Goal: Task Accomplishment & Management: Manage account settings

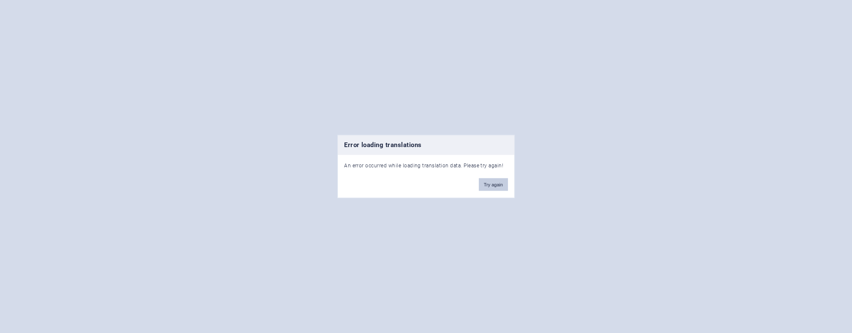
click at [492, 186] on button "Try again" at bounding box center [493, 184] width 29 height 13
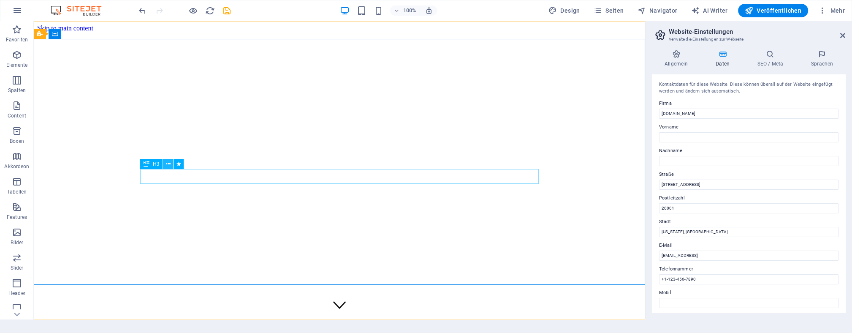
click at [170, 167] on icon at bounding box center [168, 164] width 5 height 9
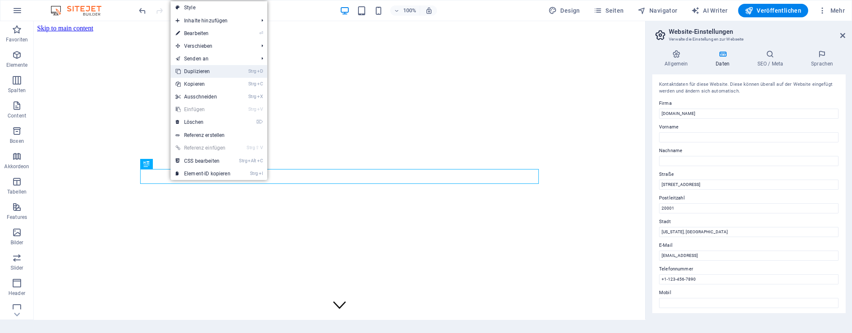
click at [192, 71] on link "Strg D Duplizieren" at bounding box center [203, 71] width 65 height 13
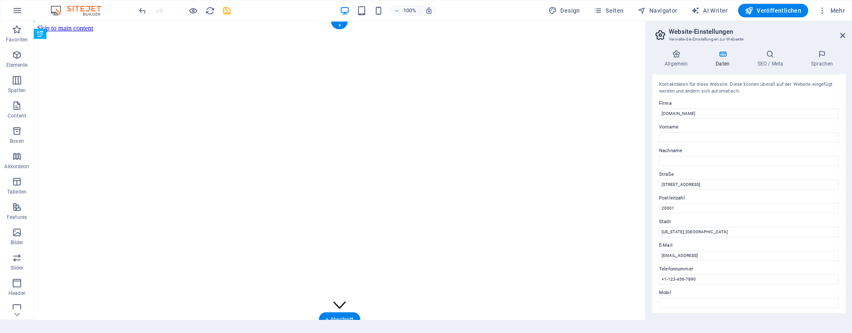
drag, startPoint x: 182, startPoint y: 179, endPoint x: 150, endPoint y: 158, distance: 38.3
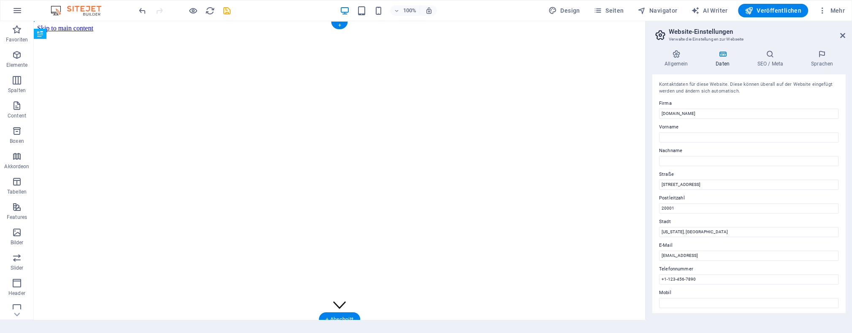
drag, startPoint x: 181, startPoint y: 168, endPoint x: 147, endPoint y: 139, distance: 44.6
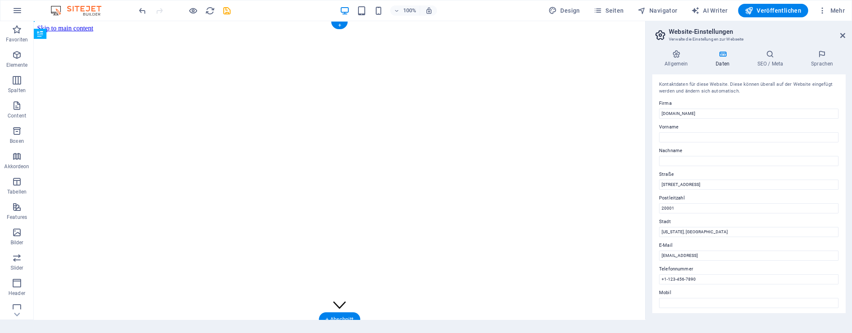
drag, startPoint x: 180, startPoint y: 151, endPoint x: 146, endPoint y: 150, distance: 33.8
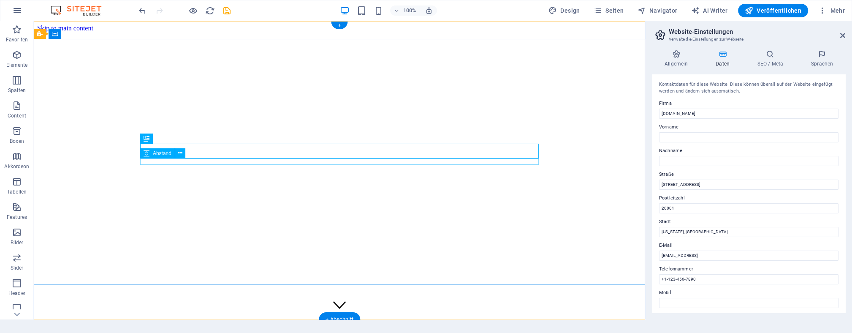
select select "px"
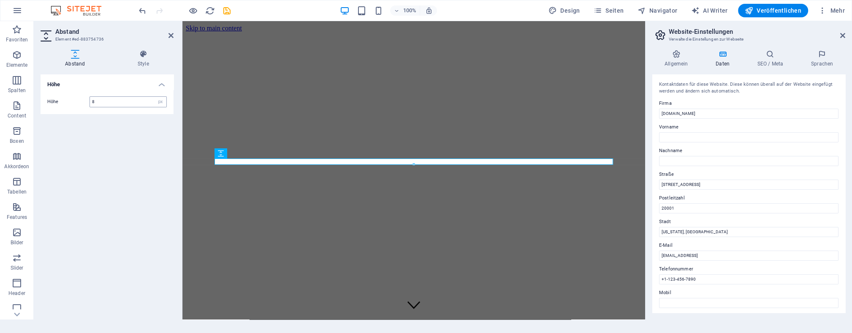
type input "8"
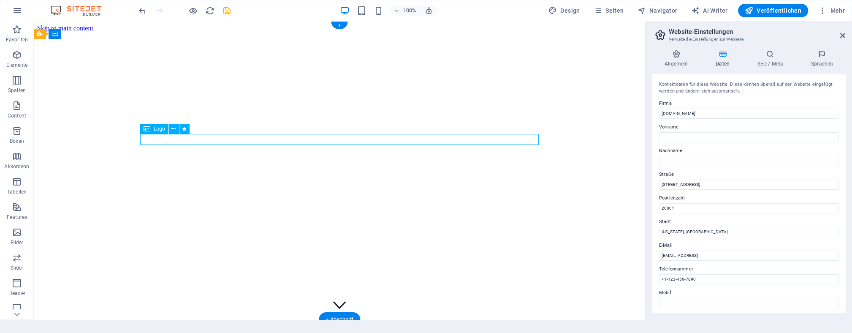
select select "px"
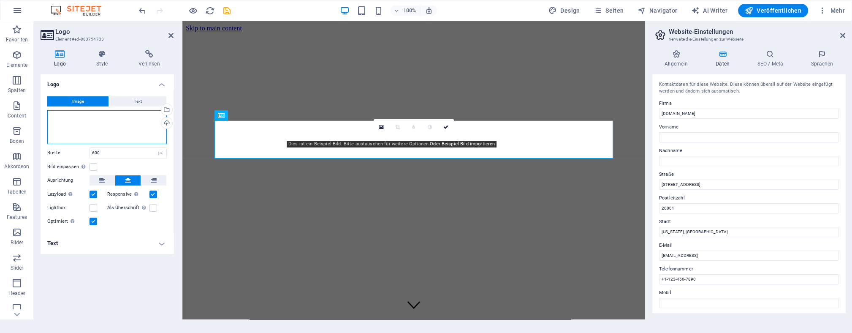
click at [130, 128] on div "Ziehe Dateien zum Hochladen hierher oder klicke hier, um aus Dateien oder koste…" at bounding box center [107, 127] width 120 height 34
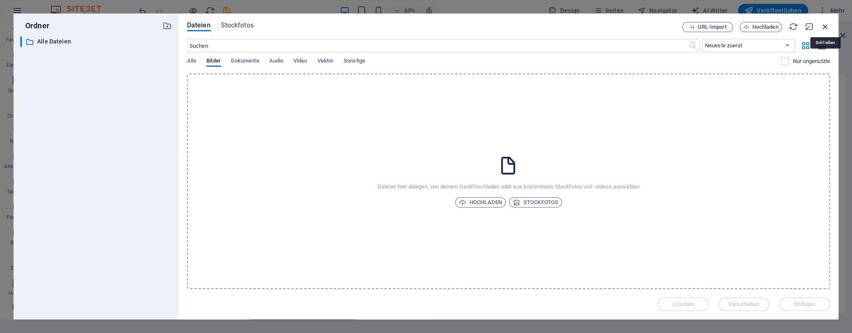
click at [826, 29] on icon "button" at bounding box center [825, 26] width 9 height 9
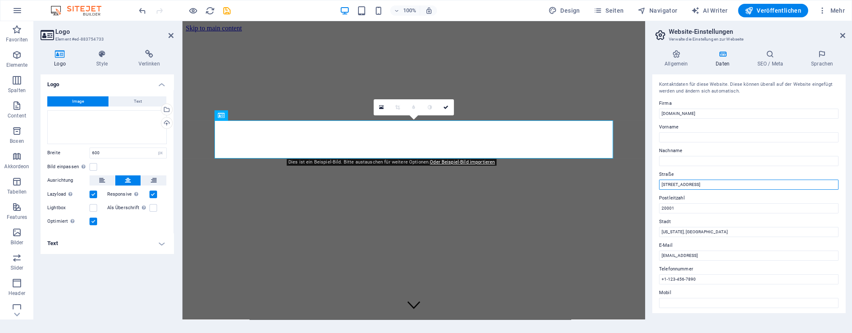
drag, startPoint x: 694, startPoint y: 188, endPoint x: 656, endPoint y: 186, distance: 38.5
click at [659, 186] on input "[STREET_ADDRESS]" at bounding box center [748, 184] width 179 height 10
drag, startPoint x: 699, startPoint y: 205, endPoint x: 650, endPoint y: 209, distance: 49.5
click at [659, 209] on input "20001" at bounding box center [748, 208] width 179 height 10
drag, startPoint x: 702, startPoint y: 231, endPoint x: 652, endPoint y: 233, distance: 50.7
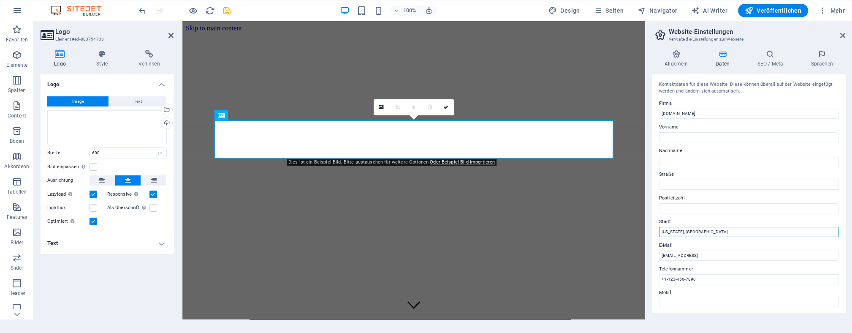
click at [659, 233] on input "[US_STATE], [GEOGRAPHIC_DATA]" at bounding box center [748, 232] width 179 height 10
drag, startPoint x: 772, startPoint y: 252, endPoint x: 652, endPoint y: 258, distance: 119.7
click at [659, 258] on input "[EMAIL_ADDRESS]" at bounding box center [748, 255] width 179 height 10
type input "[EMAIL_ADDRESS][DOMAIN_NAME]"
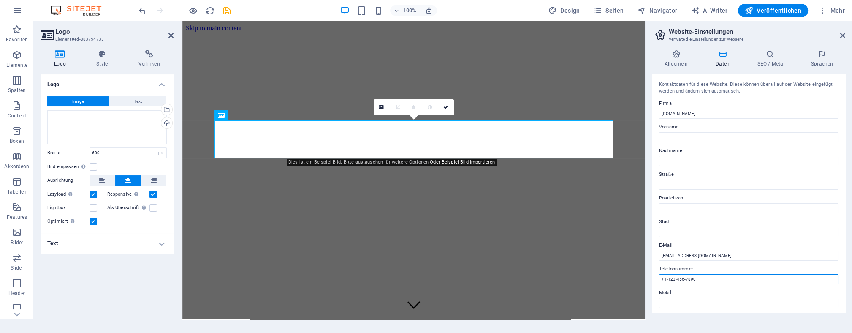
drag, startPoint x: 703, startPoint y: 277, endPoint x: 646, endPoint y: 280, distance: 57.5
click at [659, 280] on input "+1-123-456-7890" at bounding box center [748, 279] width 179 height 10
click at [681, 62] on h4 "Allgemein" at bounding box center [677, 59] width 51 height 18
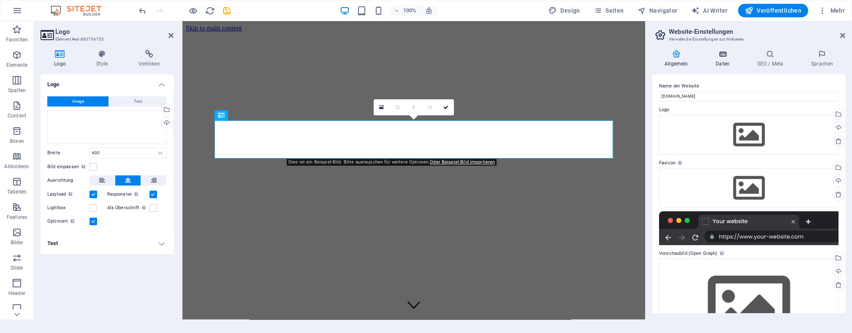
click at [731, 59] on h4 "Daten" at bounding box center [725, 59] width 42 height 18
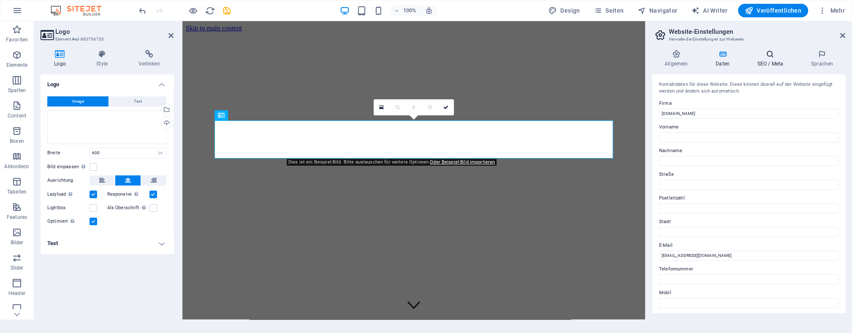
click at [765, 55] on icon at bounding box center [770, 54] width 50 height 8
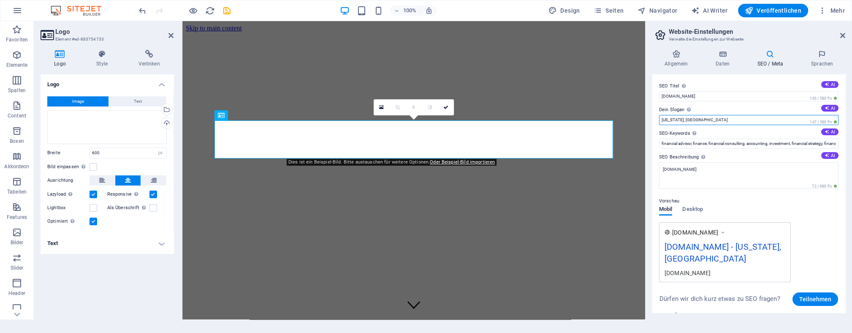
drag, startPoint x: 719, startPoint y: 119, endPoint x: 657, endPoint y: 121, distance: 62.1
click at [659, 121] on input "[US_STATE], [GEOGRAPHIC_DATA]" at bounding box center [748, 120] width 179 height 10
click at [726, 116] on input "Dein Slogan Der Slogan deiner Website. AI" at bounding box center [748, 120] width 179 height 10
paste input "WEALTH WITHOUT BORDERS"
type input "WEALTH WITHOUT BORDERS"
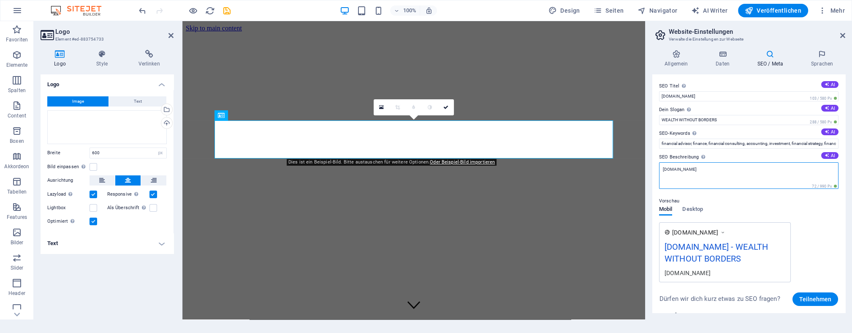
click at [699, 169] on textarea "[DOMAIN_NAME]" at bounding box center [748, 175] width 179 height 27
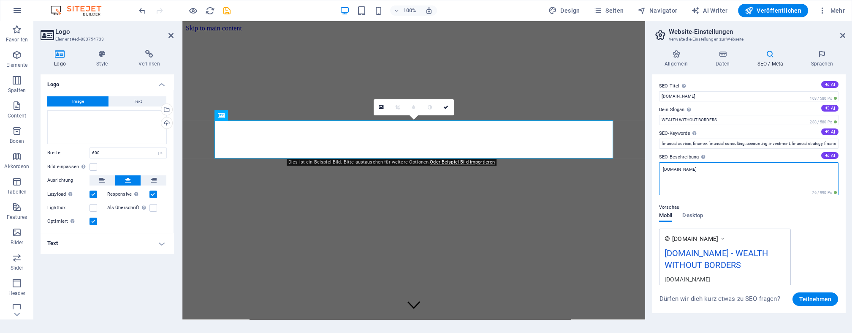
paste textarea "WEALTH WITHOUT BORDERS"
type textarea "[DOMAIN_NAME] WEALTH WITHOUT BORDERS"
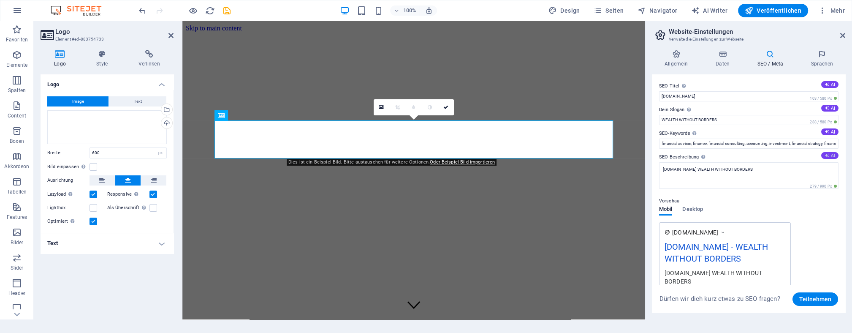
click at [830, 157] on button "AI" at bounding box center [829, 155] width 17 height 7
click at [138, 102] on span "Text" at bounding box center [138, 101] width 8 height 10
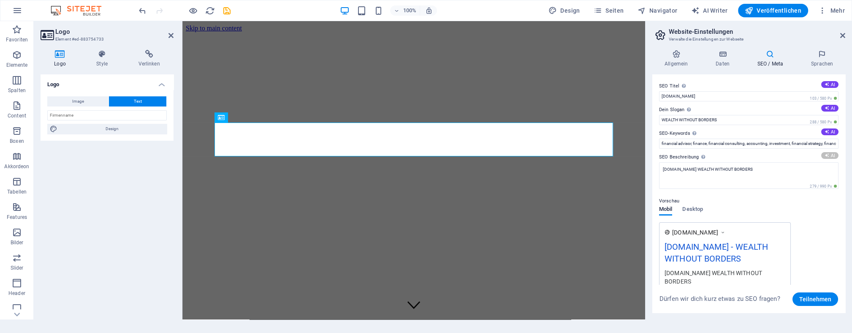
click at [126, 162] on div "Logo Image Text Ziehe Dateien zum Hochladen hierher oder klicke hier, um aus Da…" at bounding box center [107, 193] width 133 height 238
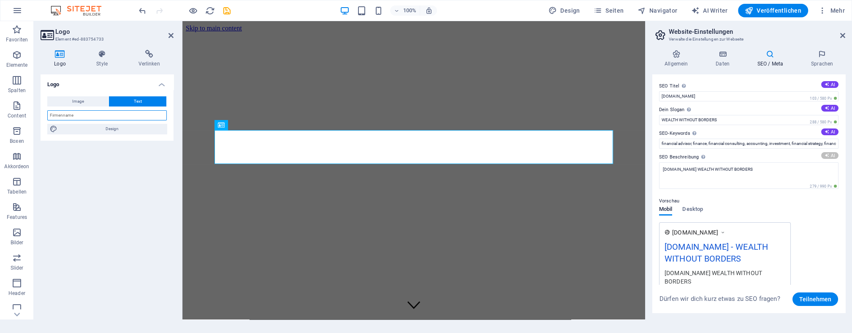
click at [90, 116] on input "text" at bounding box center [107, 115] width 120 height 10
type input "WEALTH WITHOUT BORDERS"
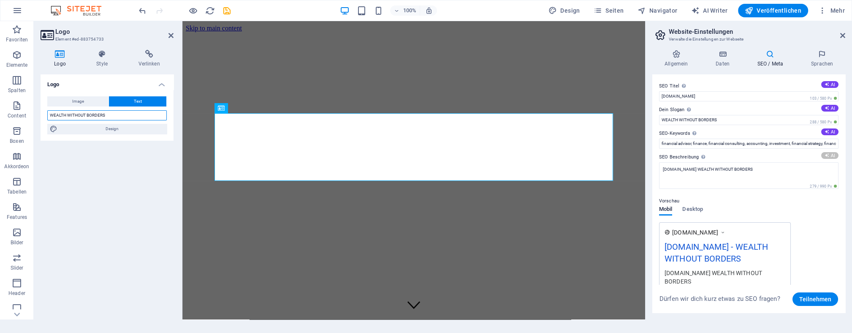
drag, startPoint x: 120, startPoint y: 115, endPoint x: 50, endPoint y: 117, distance: 70.1
click at [50, 117] on input "WEALTH WITHOUT BORDERS" at bounding box center [107, 115] width 120 height 10
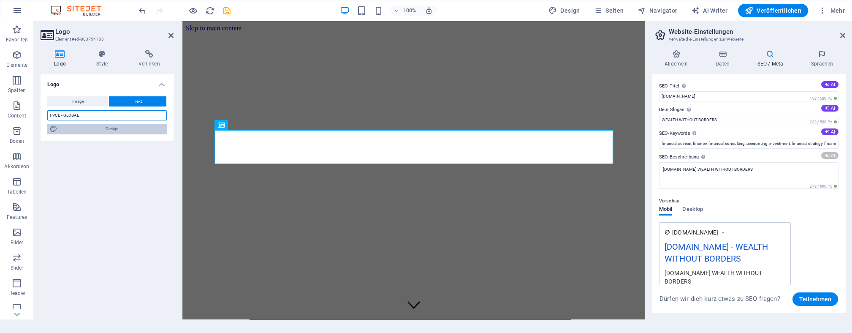
type input "PVCE - GLOBAL"
click at [111, 129] on span "Design" at bounding box center [112, 129] width 104 height 10
select select "rem"
select select "300"
select select "px"
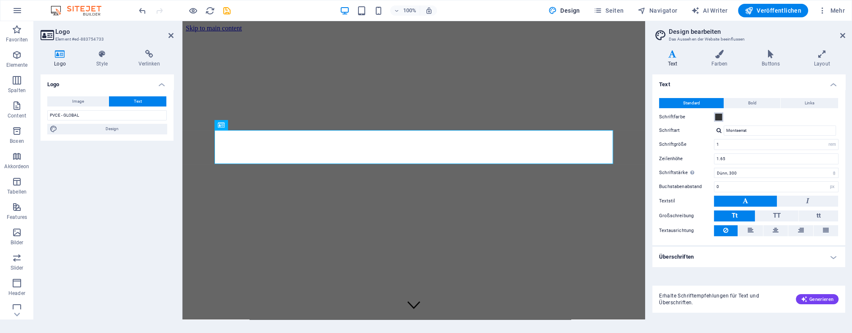
click at [719, 118] on span at bounding box center [718, 117] width 7 height 7
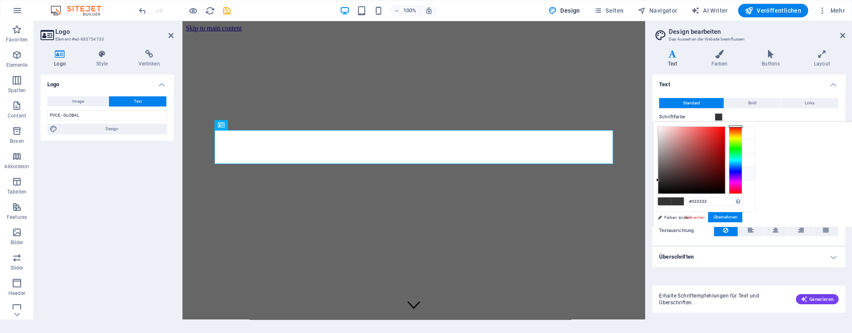
drag, startPoint x: 737, startPoint y: 126, endPoint x: 738, endPoint y: 116, distance: 9.8
click at [738, 116] on body "[DOMAIN_NAME] Start Favoriten Elemente Spalten Content Boxen Akkordeon Tabellen…" at bounding box center [426, 166] width 852 height 333
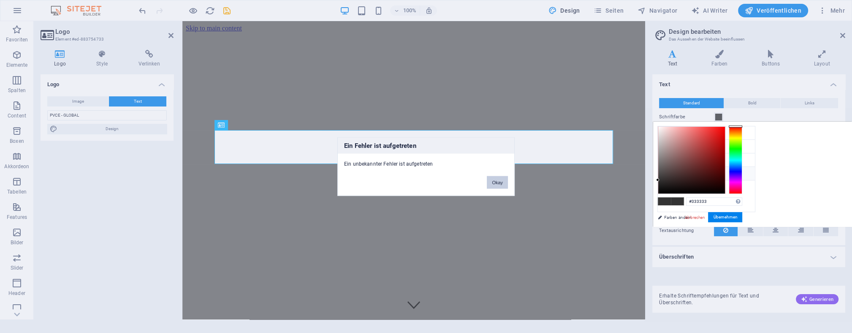
click at [493, 182] on button "Okay" at bounding box center [497, 182] width 21 height 13
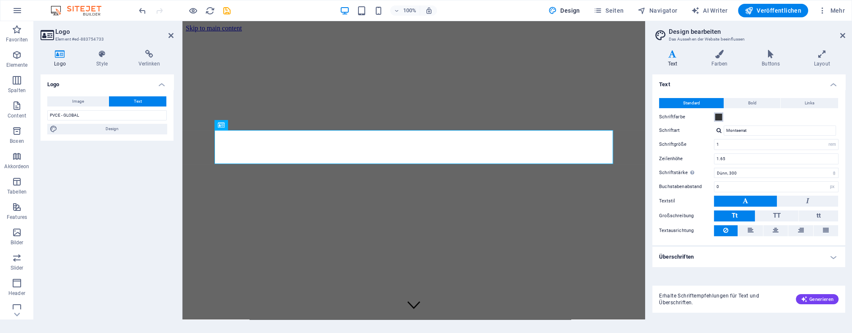
click at [716, 117] on span at bounding box center [718, 117] width 7 height 7
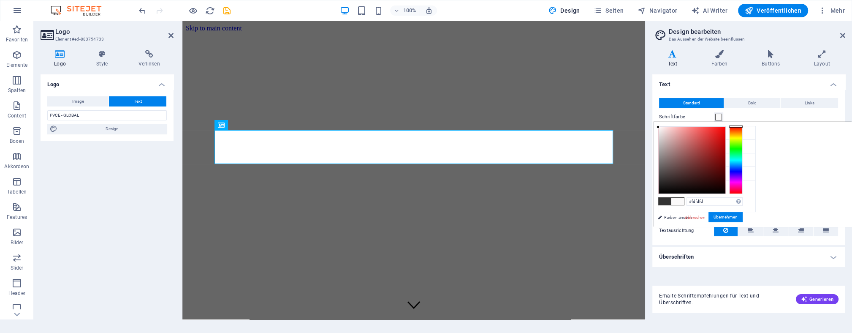
type input "#fefefe"
click at [659, 127] on div at bounding box center [692, 160] width 67 height 67
click at [719, 219] on button "Übernehmen" at bounding box center [726, 217] width 34 height 10
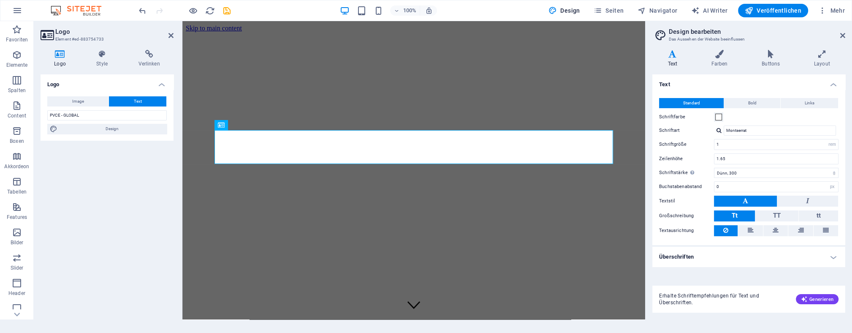
click at [716, 269] on div "Text Standard Bold Links Schriftfarbe Schriftart Montserrat Schriftgröße 1 rem …" at bounding box center [748, 176] width 193 height 204
click at [769, 11] on span "Veröffentlichen" at bounding box center [773, 10] width 57 height 8
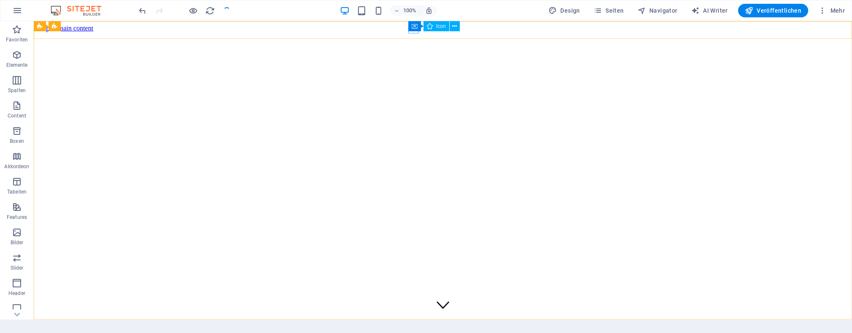
click at [411, 31] on div "Container Icon" at bounding box center [436, 26] width 57 height 11
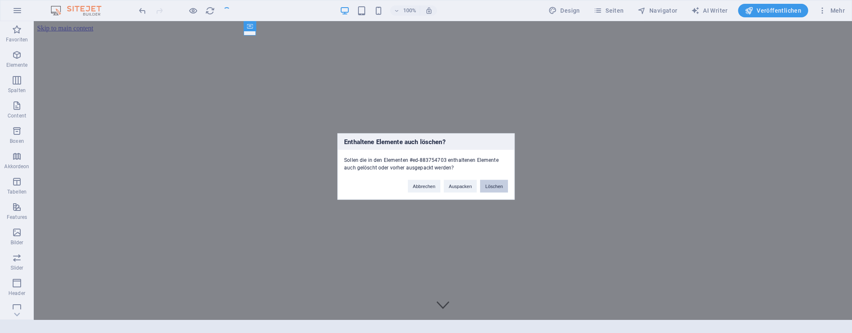
click at [488, 184] on button "Löschen" at bounding box center [494, 186] width 28 height 13
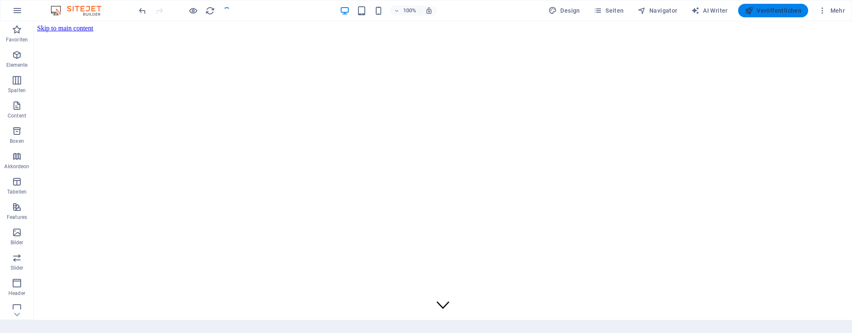
click at [772, 11] on span "Veröffentlichen" at bounding box center [773, 10] width 57 height 8
click at [824, 10] on icon "button" at bounding box center [822, 10] width 8 height 8
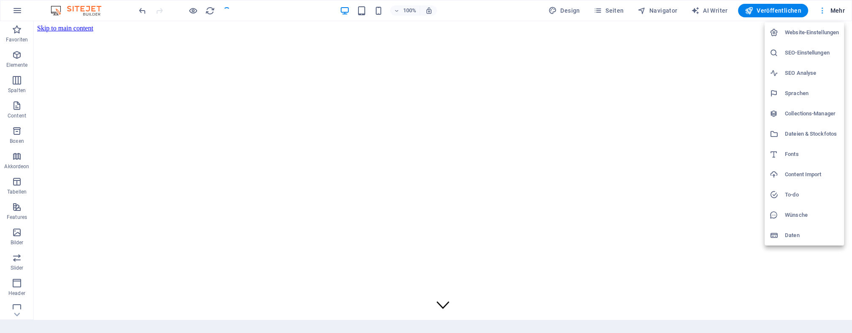
click at [824, 10] on div at bounding box center [426, 166] width 852 height 333
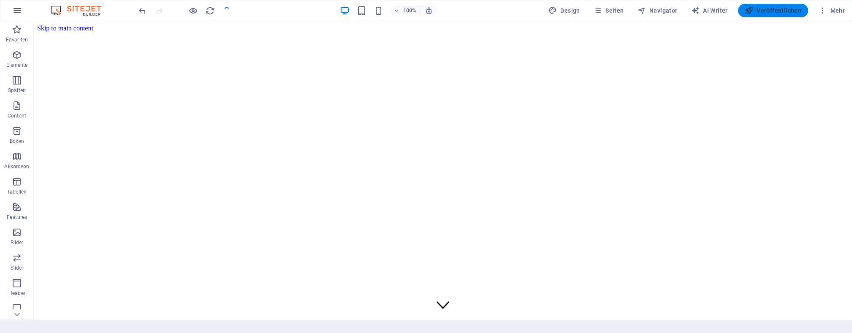
click at [776, 10] on span "Veröffentlichen" at bounding box center [773, 10] width 57 height 8
click at [19, 13] on icon "button" at bounding box center [17, 10] width 10 height 10
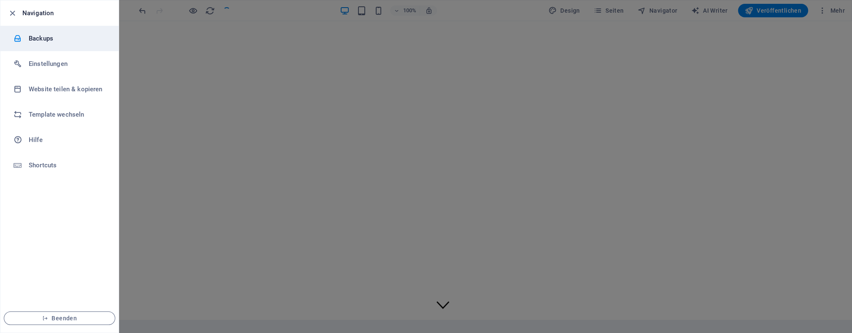
click at [35, 37] on h6 "Backups" at bounding box center [68, 38] width 78 height 10
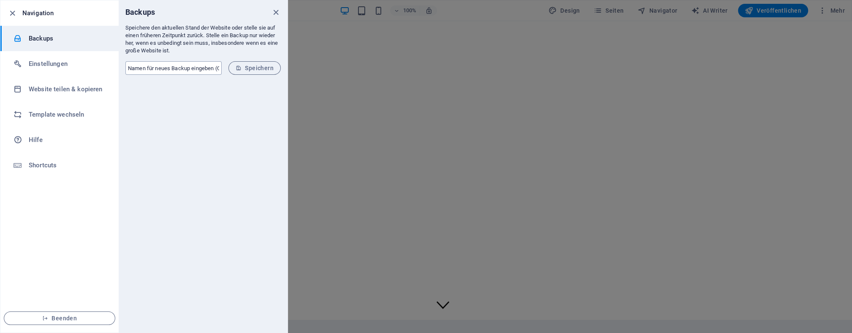
click at [180, 68] on input "text" at bounding box center [173, 68] width 96 height 14
type input "1"
click at [287, 71] on form "1 ​ Speichern" at bounding box center [203, 67] width 169 height 27
click at [269, 68] on span "Speichern" at bounding box center [255, 68] width 38 height 7
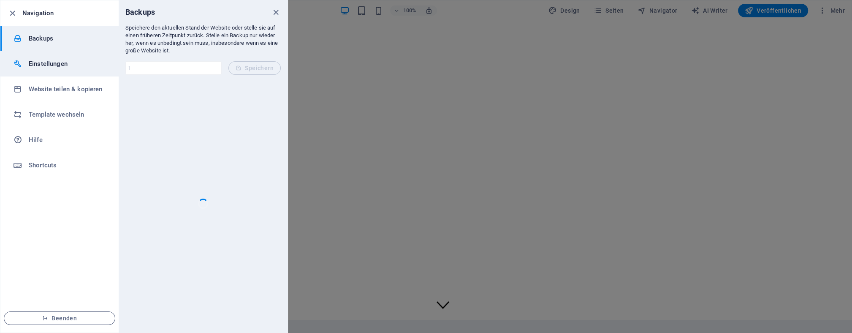
click at [61, 68] on h6 "Einstellungen" at bounding box center [68, 64] width 78 height 10
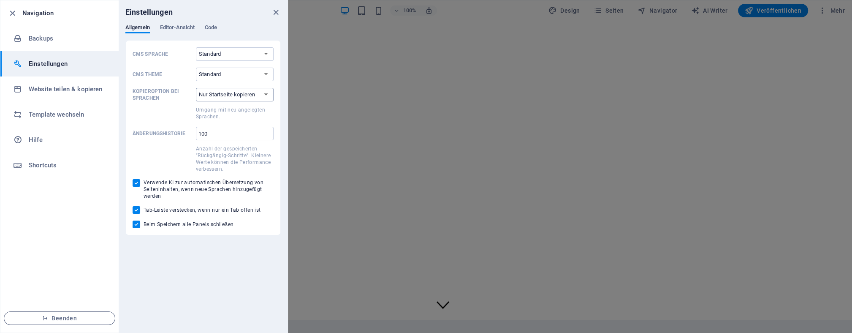
click at [196, 88] on select "Nur Startseite kopieren Alle Unterseiten kopieren" at bounding box center [235, 95] width 78 height 14
click at [271, 92] on select "Nur Startseite kopieren Alle Unterseiten kopieren" at bounding box center [235, 95] width 78 height 14
click at [196, 68] on select "Standard Dark Light" at bounding box center [235, 75] width 78 height 14
click at [264, 76] on select "Standard Dark Light" at bounding box center [235, 75] width 78 height 14
click at [196, 47] on select "Standard Deutsch English Español Français Magyar Italiano Nederlands Polski Por…" at bounding box center [235, 54] width 78 height 14
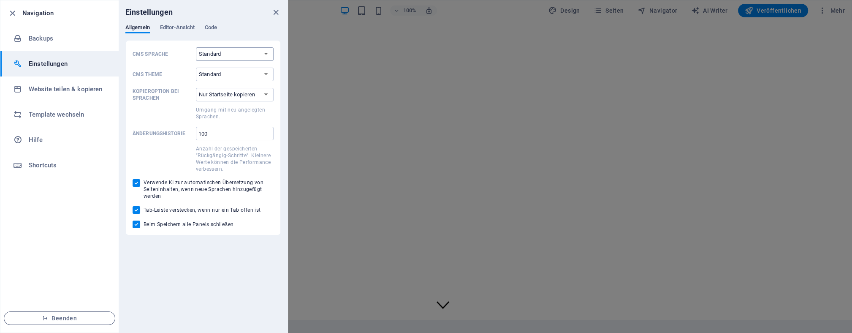
select select "de"
click option "Deutsch" at bounding box center [0, 0] width 0 height 0
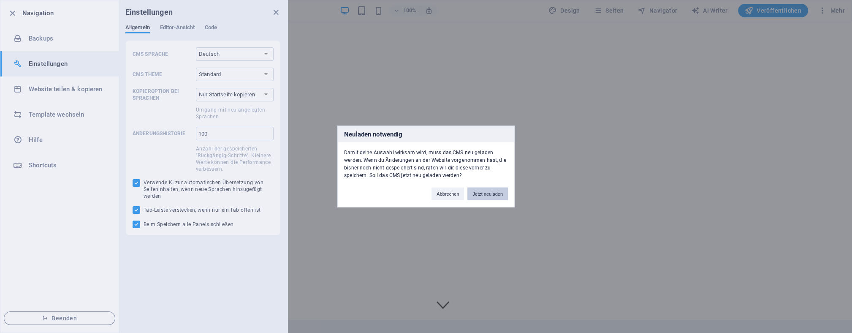
click at [486, 193] on button "Jetzt neuladen" at bounding box center [488, 194] width 41 height 13
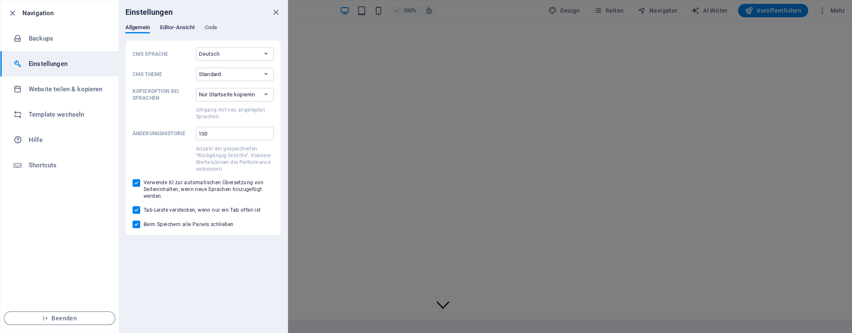
click at [173, 27] on span "Editor-Ansicht" at bounding box center [177, 28] width 35 height 12
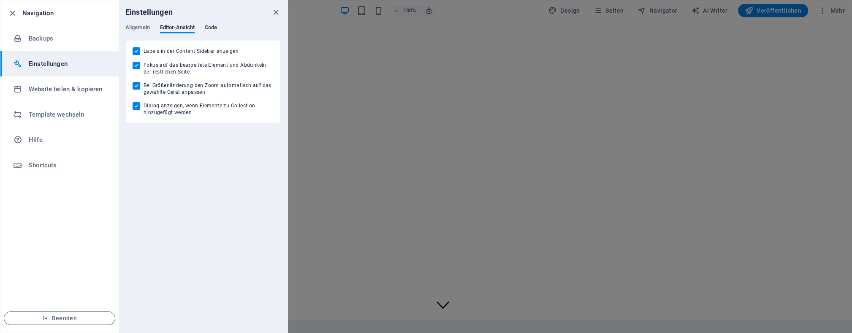
click at [211, 27] on span "Code" at bounding box center [211, 28] width 12 height 12
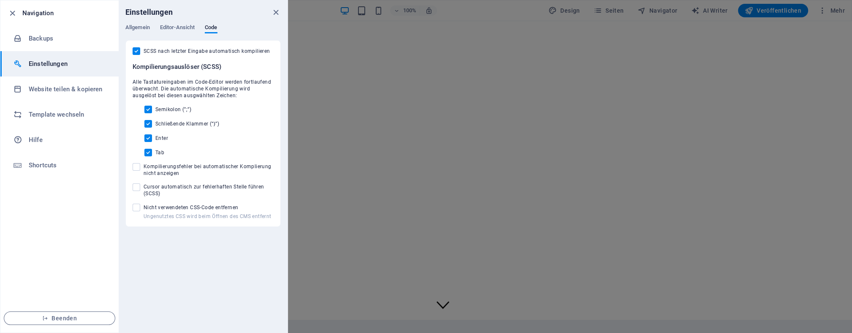
click at [363, 245] on div at bounding box center [426, 166] width 852 height 333
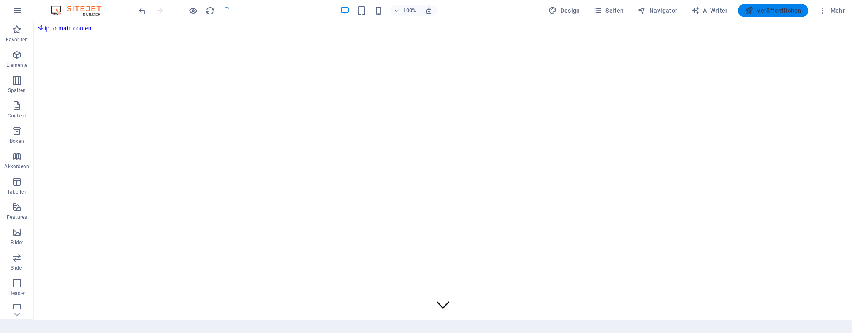
click at [773, 8] on span "Veröffentlichen" at bounding box center [773, 10] width 57 height 8
click at [710, 9] on span "AI Writer" at bounding box center [709, 10] width 37 height 8
select select "English"
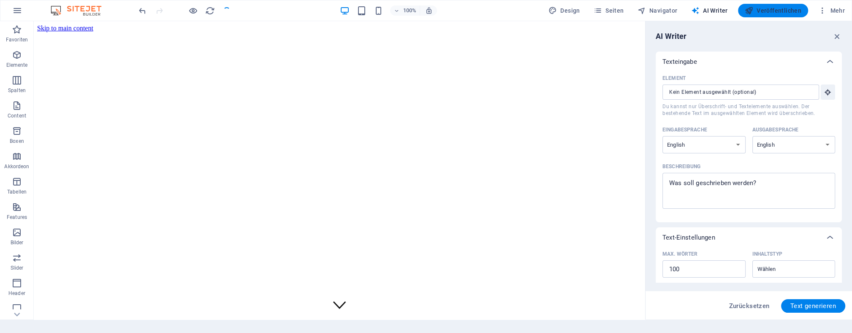
click at [771, 12] on span "Veröffentlichen" at bounding box center [773, 10] width 57 height 8
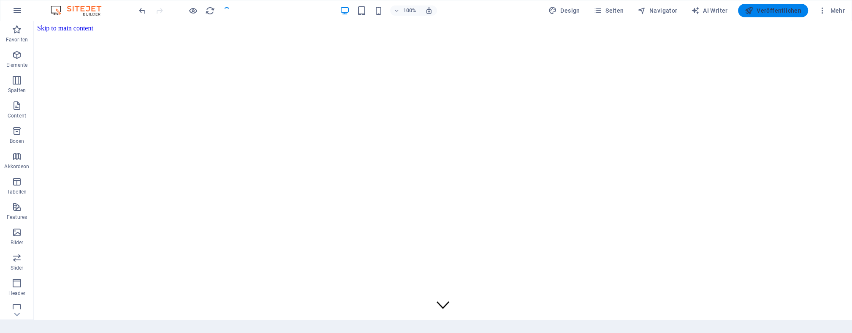
click at [771, 12] on span "Veröffentlichen" at bounding box center [773, 10] width 57 height 8
